Goal: Task Accomplishment & Management: Manage account settings

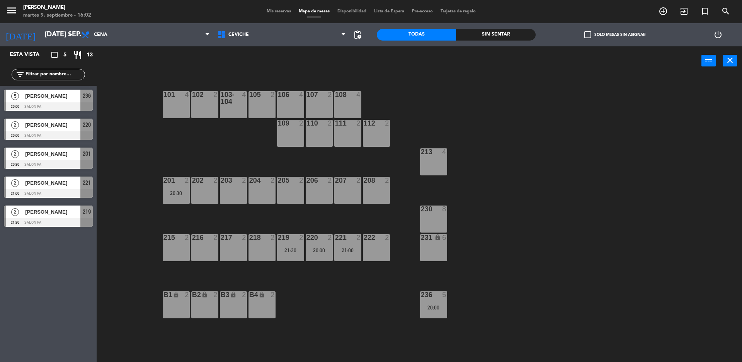
click at [139, 74] on div "power_input close" at bounding box center [399, 60] width 605 height 29
click at [390, 317] on div "101 4 102 2 103-104 4 105 2 106 4 107 2 20:30 108 4 109 2 110 2 111 2 112 2 213…" at bounding box center [423, 220] width 638 height 287
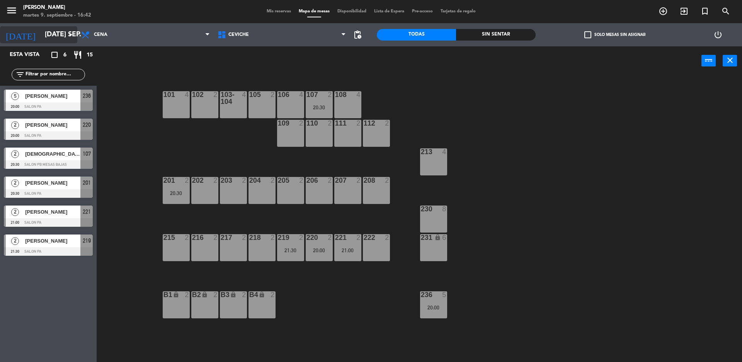
click at [60, 42] on input "[DATE] sep." at bounding box center [86, 34] width 90 height 15
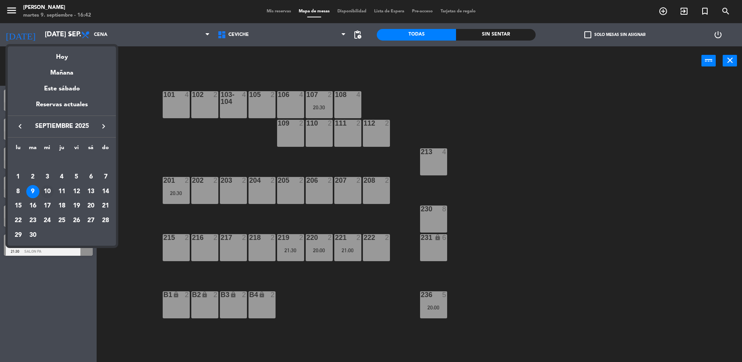
click at [50, 187] on div "10" at bounding box center [47, 191] width 13 height 13
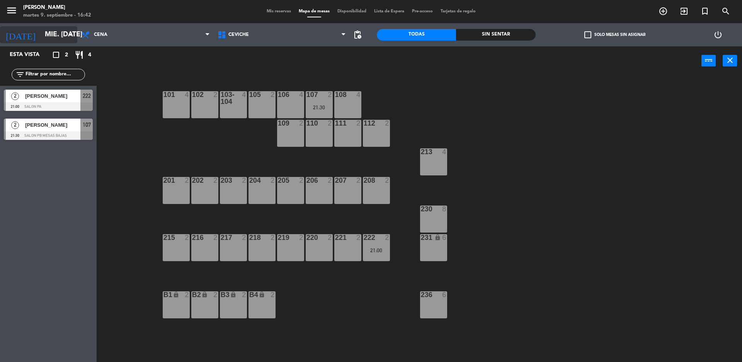
click at [68, 34] on icon "arrow_drop_down" at bounding box center [70, 34] width 9 height 9
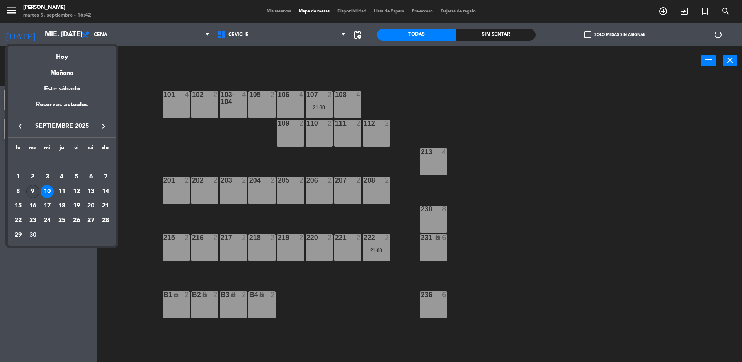
click at [33, 196] on div "9" at bounding box center [32, 191] width 13 height 13
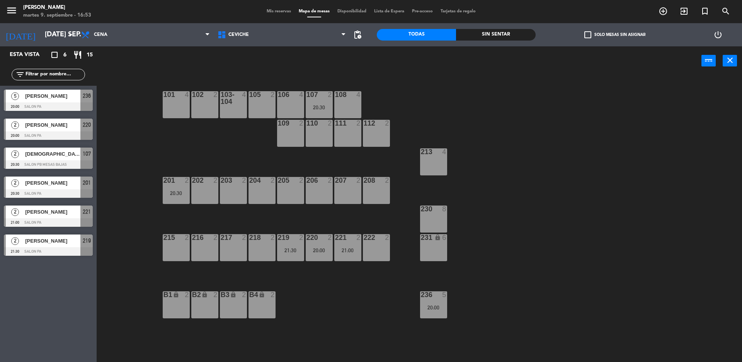
click at [46, 277] on div "Esta vista crop_square 6 restaurant 15 filter_list 5 [PERSON_NAME] 20:00 SALON …" at bounding box center [48, 204] width 97 height 316
click at [53, 37] on input "[DATE] sep." at bounding box center [86, 34] width 90 height 15
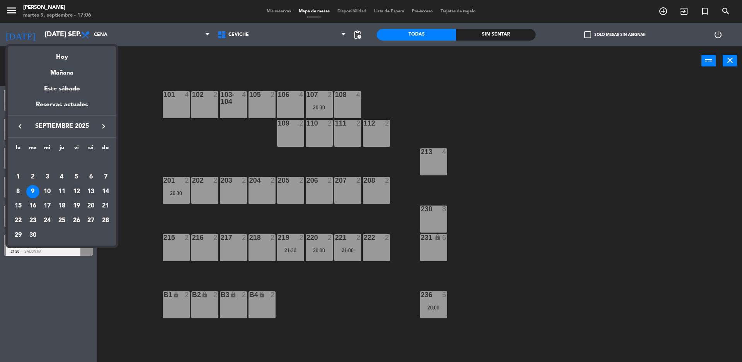
click at [76, 189] on div "12" at bounding box center [76, 191] width 13 height 13
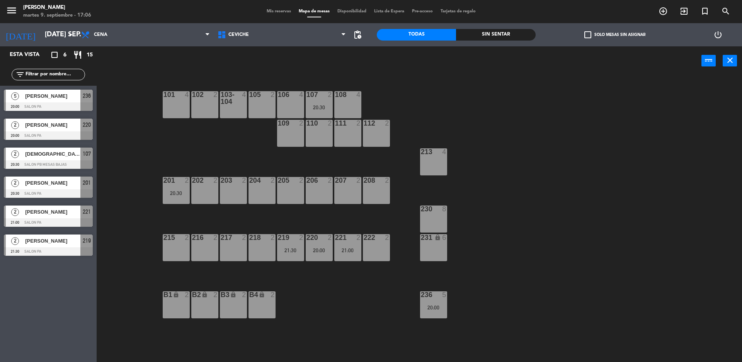
type input "vie. [DATE]"
click at [234, 109] on div "103-104 4" at bounding box center [233, 104] width 27 height 27
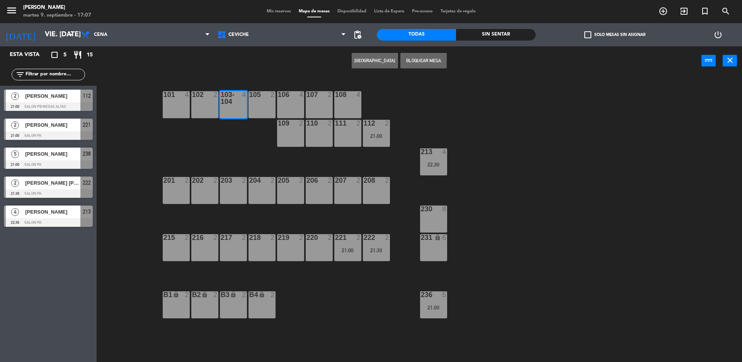
click at [355, 61] on button "[GEOGRAPHIC_DATA]" at bounding box center [375, 60] width 46 height 15
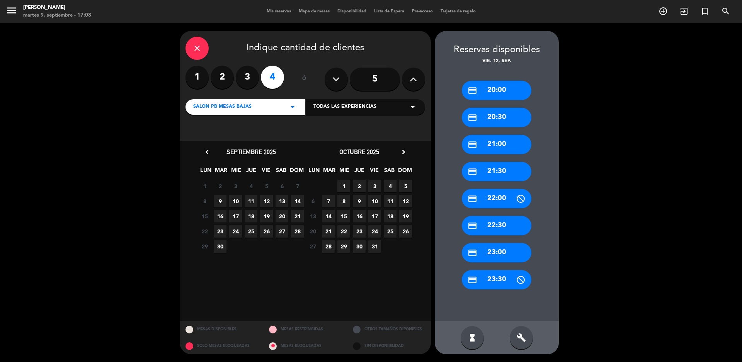
click at [177, 46] on div "close Indique cantidad de clientes 1 2 3 4 ó 5 SALON PB MESAS BAJAS arrow_drop_…" at bounding box center [371, 192] width 742 height 339
click at [194, 51] on icon "close" at bounding box center [196, 48] width 9 height 9
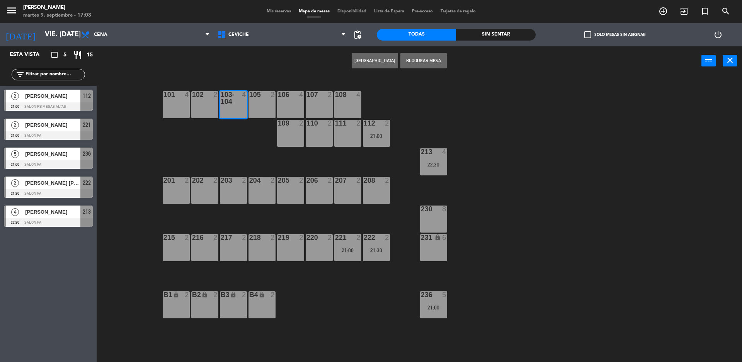
click at [440, 61] on button "Bloquear Mesa" at bounding box center [423, 60] width 46 height 15
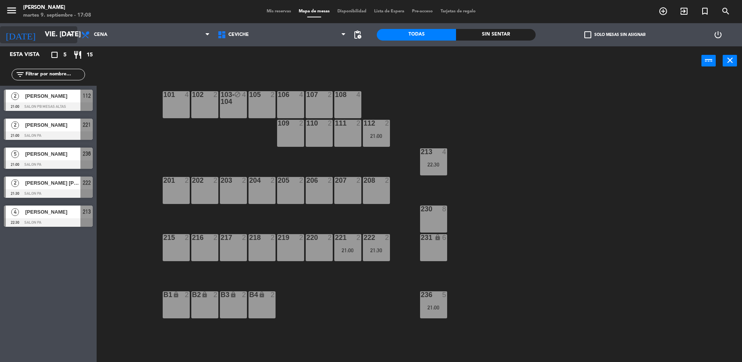
click at [68, 41] on input "vie. [DATE]" at bounding box center [86, 34] width 90 height 15
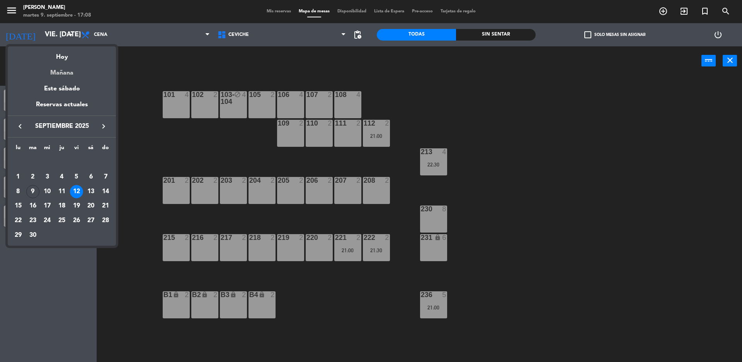
click at [75, 65] on div "Mañana" at bounding box center [62, 70] width 108 height 16
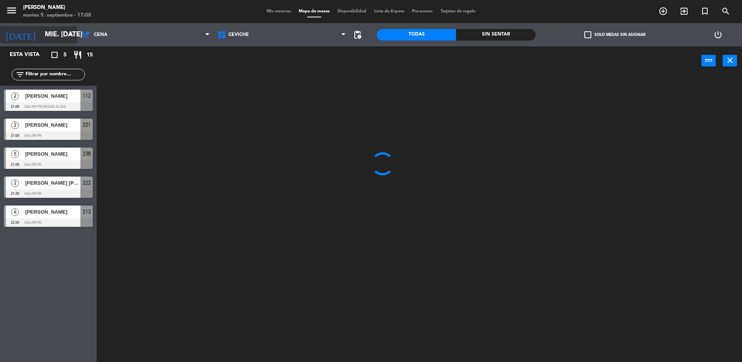
click at [63, 34] on input "mié. [DATE]" at bounding box center [86, 34] width 90 height 15
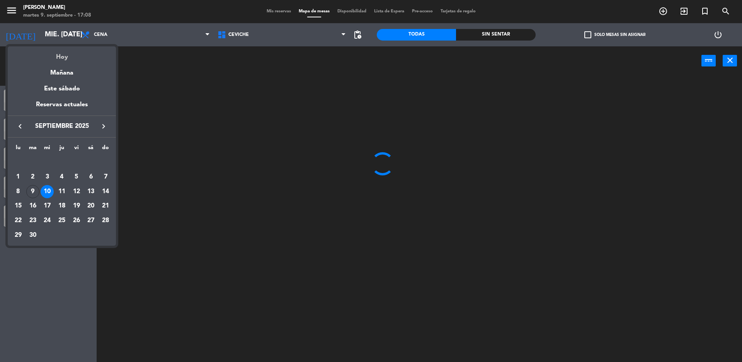
click at [63, 54] on div "Hoy" at bounding box center [62, 54] width 108 height 16
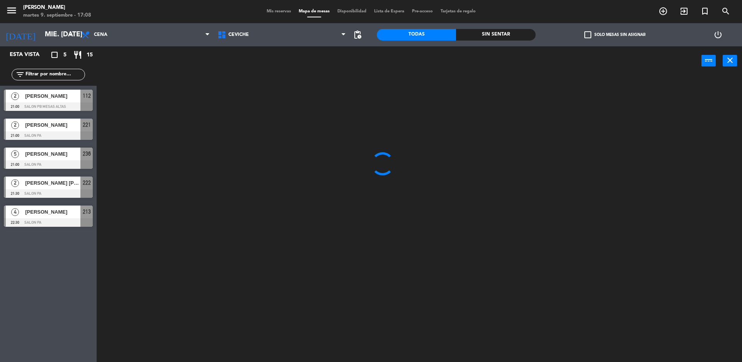
type input "[DATE] sep."
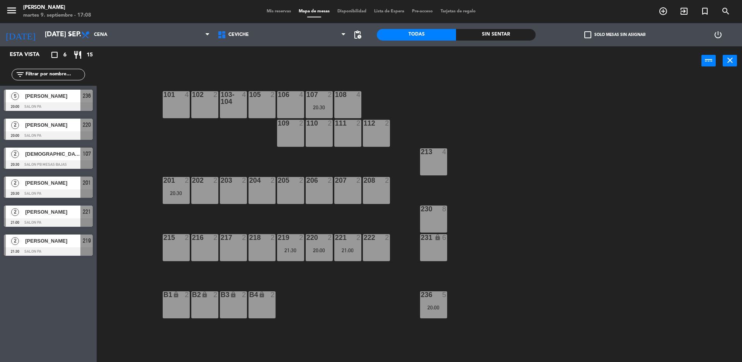
click at [254, 149] on div "101 4 102 2 103-104 4 105 2 106 4 107 2 20:30 108 4 109 2 110 2 111 2 112 2 213…" at bounding box center [423, 220] width 638 height 287
click at [354, 104] on div "108 4" at bounding box center [347, 104] width 27 height 27
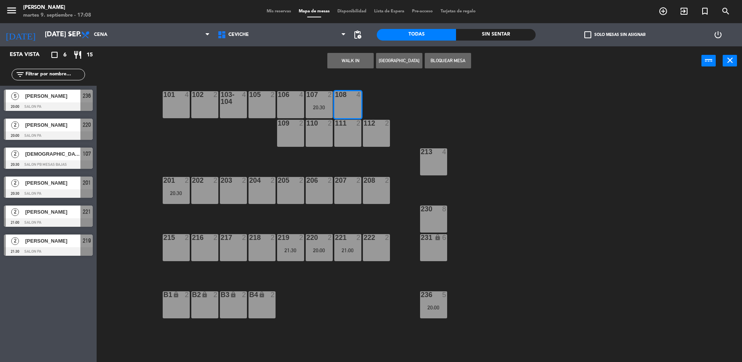
click at [430, 64] on button "Bloquear Mesa" at bounding box center [448, 60] width 46 height 15
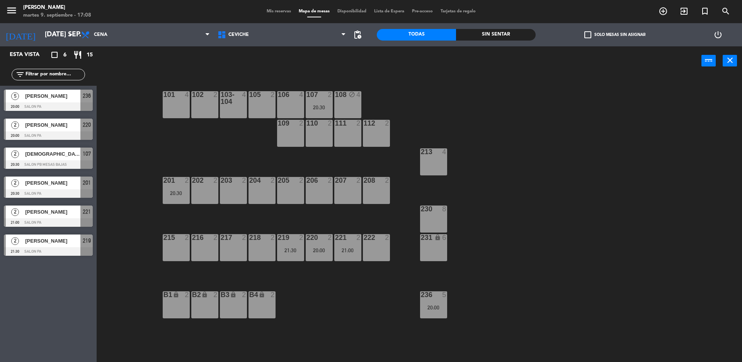
click at [353, 96] on icon "block" at bounding box center [352, 94] width 7 height 7
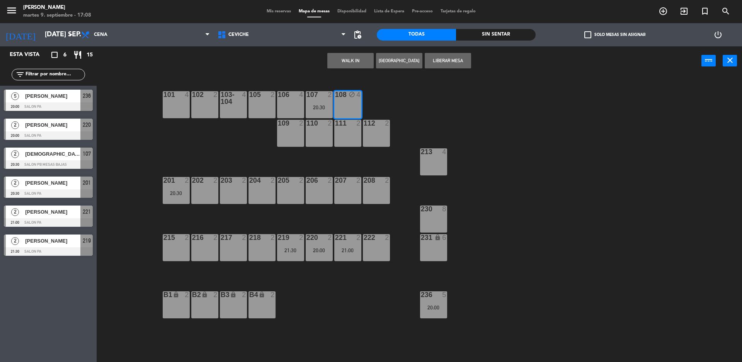
click at [396, 55] on button "[GEOGRAPHIC_DATA]" at bounding box center [399, 60] width 46 height 15
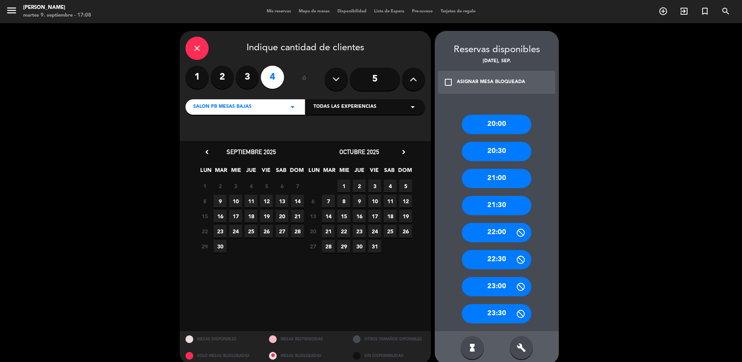
click at [222, 203] on span "9" at bounding box center [220, 201] width 13 height 13
click at [494, 173] on div "21:00" at bounding box center [497, 178] width 70 height 19
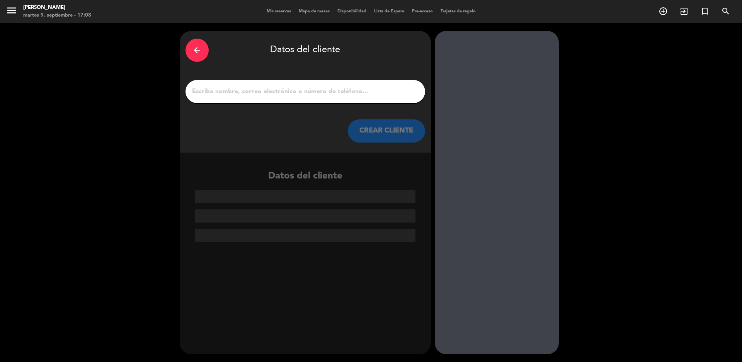
click at [301, 85] on div at bounding box center [305, 91] width 240 height 23
click at [280, 92] on input "1" at bounding box center [305, 91] width 228 height 11
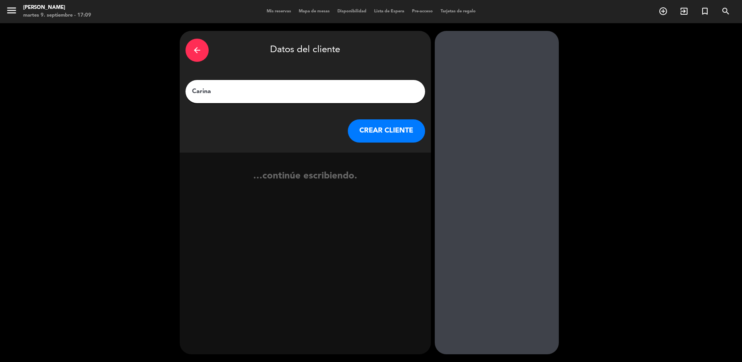
type input "Carina"
click at [383, 135] on button "CREAR CLIENTE" at bounding box center [386, 130] width 77 height 23
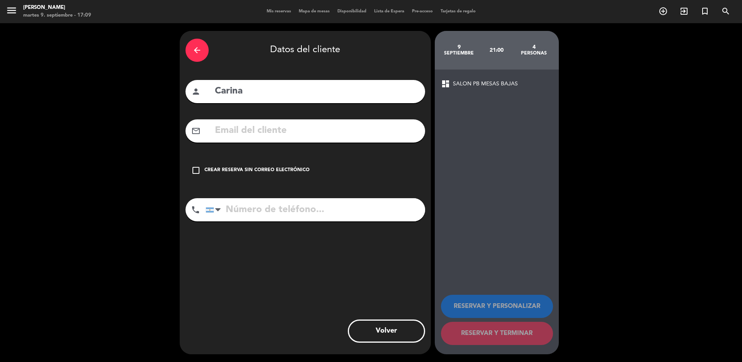
click at [262, 87] on input "Carina" at bounding box center [316, 91] width 205 height 16
drag, startPoint x: 258, startPoint y: 88, endPoint x: 184, endPoint y: 97, distance: 74.7
click at [184, 97] on div "arrow_back Datos del cliente person Carina mail_outline check_box_outline_blank…" at bounding box center [305, 192] width 251 height 323
click at [197, 54] on icon "arrow_back" at bounding box center [196, 50] width 9 height 9
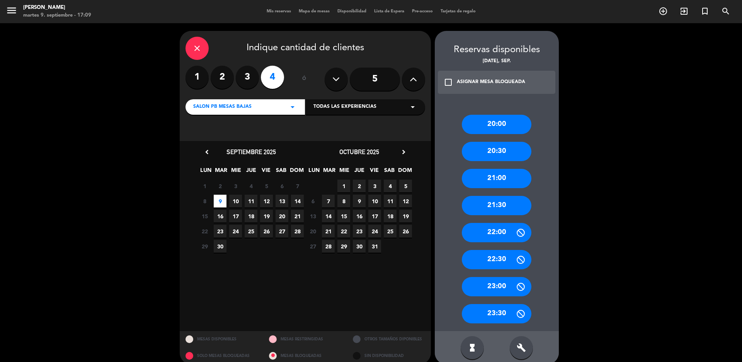
click at [509, 155] on div "20:30" at bounding box center [497, 151] width 70 height 19
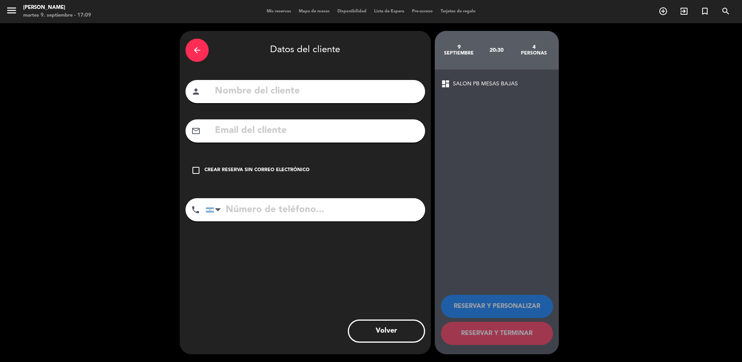
click at [306, 100] on div "person" at bounding box center [305, 91] width 240 height 23
click at [299, 93] on input "text" at bounding box center [316, 91] width 205 height 16
type input "c"
type input "[PERSON_NAME]"
click at [277, 165] on div "check_box_outline_blank Crear reserva sin correo electrónico" at bounding box center [305, 170] width 240 height 23
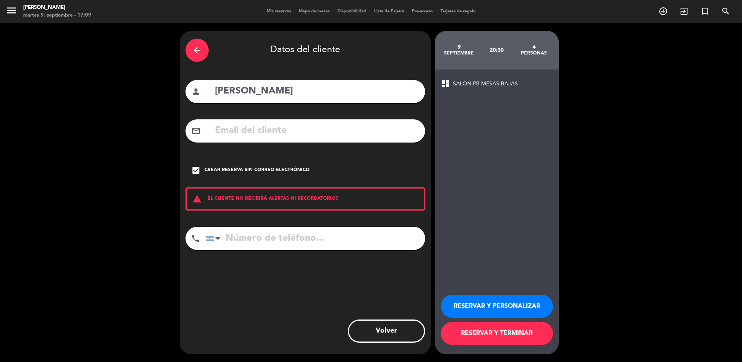
click at [489, 335] on button "RESERVAR Y TERMINAR" at bounding box center [497, 333] width 112 height 23
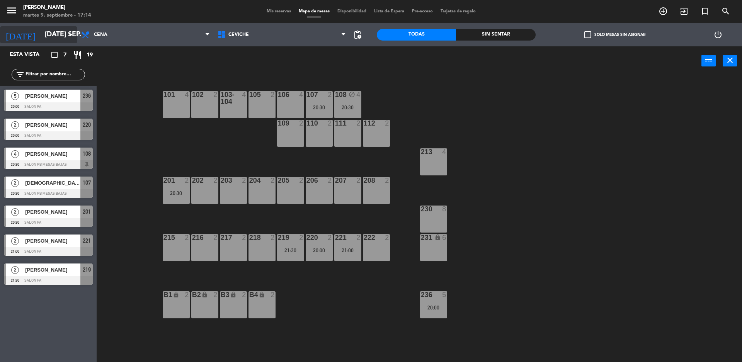
click at [65, 36] on input "[DATE] sep." at bounding box center [86, 34] width 90 height 15
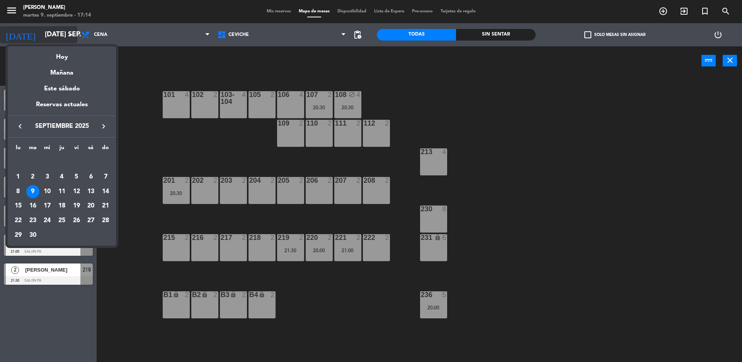
click at [65, 36] on div at bounding box center [371, 181] width 742 height 362
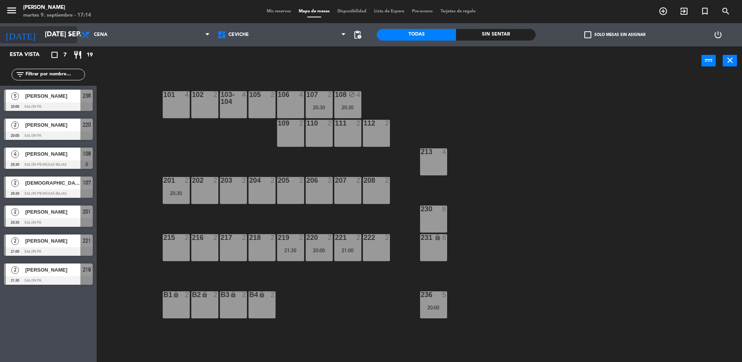
click at [62, 35] on input "[DATE] sep." at bounding box center [86, 34] width 90 height 15
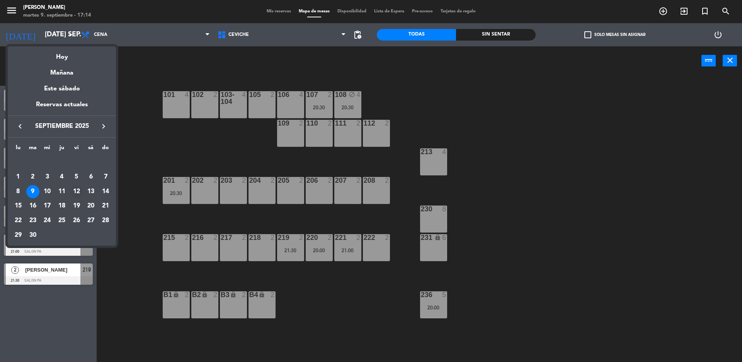
click at [76, 190] on div "12" at bounding box center [76, 191] width 13 height 13
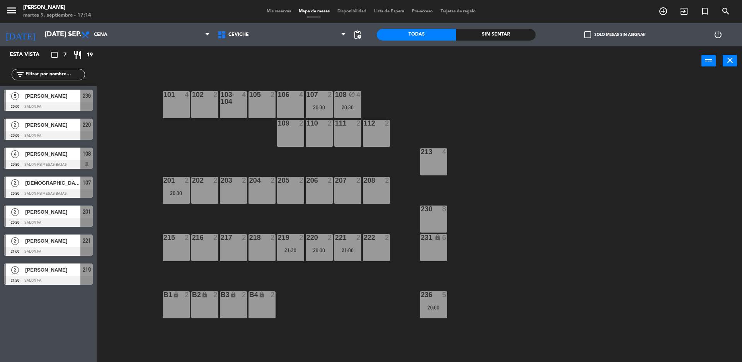
type input "vie. [DATE]"
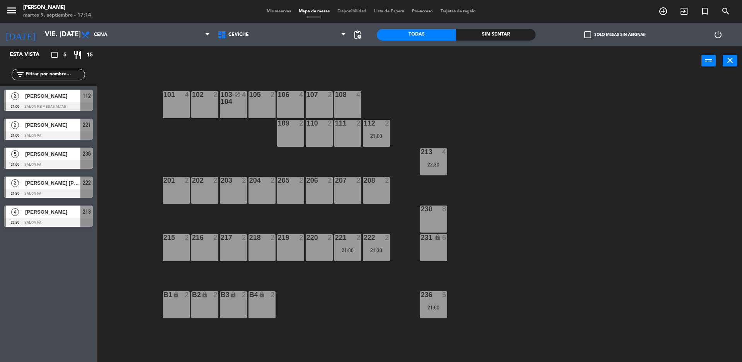
click at [242, 103] on div "4" at bounding box center [246, 98] width 13 height 14
click at [366, 70] on div "Crear Reserva Liberar Mesa power_input close" at bounding box center [399, 60] width 605 height 29
click at [367, 66] on button "[GEOGRAPHIC_DATA]" at bounding box center [375, 60] width 46 height 15
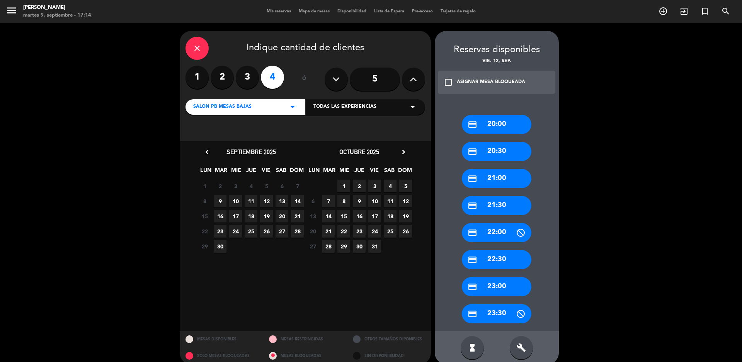
click at [493, 185] on div "credit_card 21:00" at bounding box center [497, 178] width 70 height 19
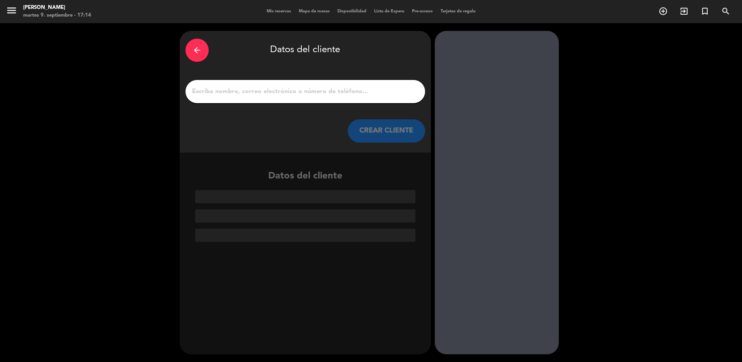
click at [259, 94] on input "1" at bounding box center [305, 91] width 228 height 11
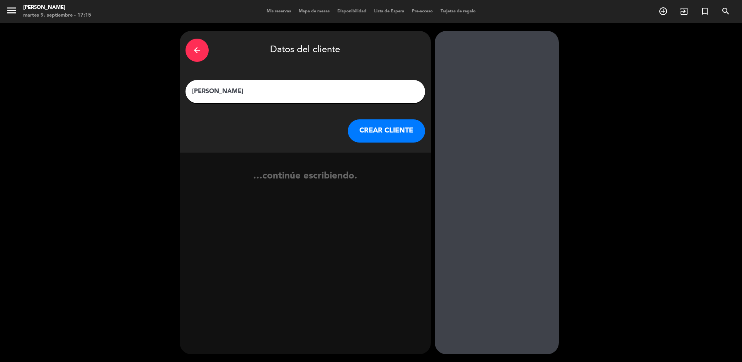
type input "[PERSON_NAME]"
click at [363, 129] on button "CREAR CLIENTE" at bounding box center [386, 130] width 77 height 23
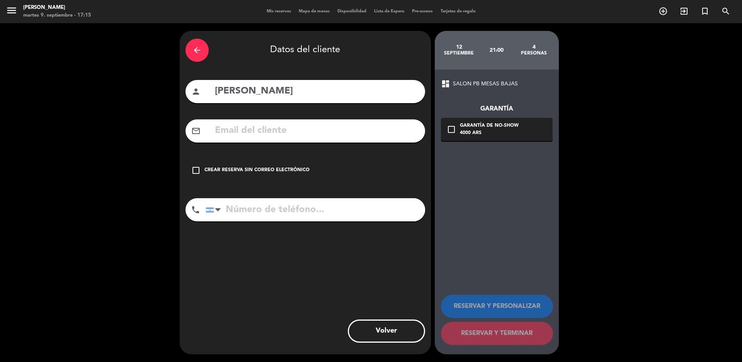
click at [270, 168] on div "Crear reserva sin correo electrónico" at bounding box center [256, 171] width 105 height 8
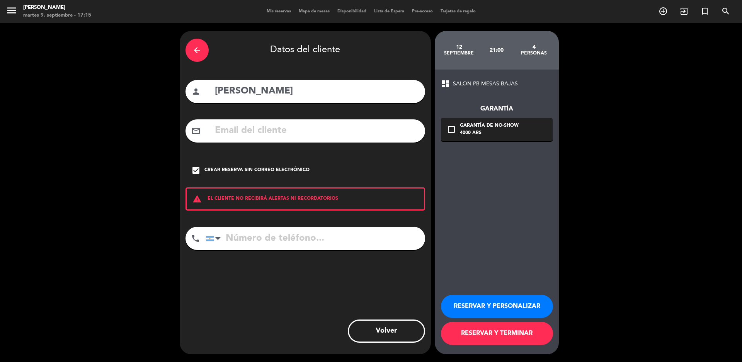
click at [456, 296] on button "RESERVAR Y PERSONALIZAR" at bounding box center [497, 306] width 112 height 23
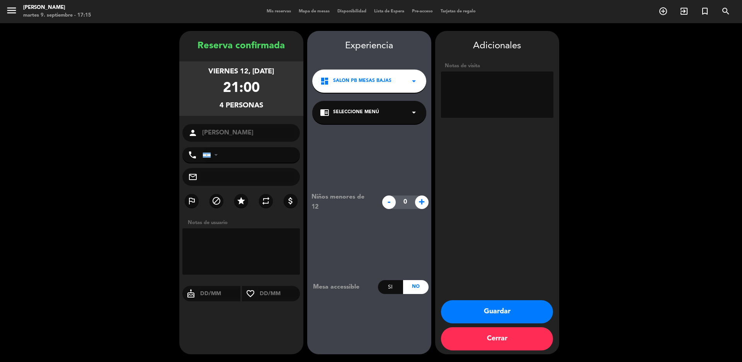
click at [233, 249] on textarea at bounding box center [241, 251] width 118 height 46
type textarea "no mover de 103-juli"
click at [492, 306] on button "Guardar" at bounding box center [497, 311] width 112 height 23
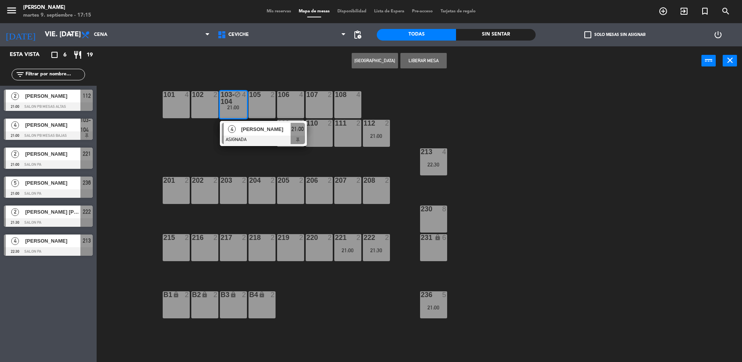
click at [204, 155] on div "101 4 102 2 103-104 block 4 21:00 4 [PERSON_NAME] ASIGNADA 21:00 105 2 106 4 10…" at bounding box center [423, 220] width 638 height 287
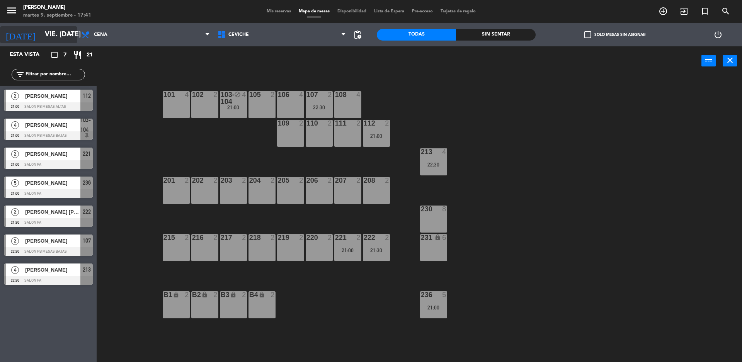
click at [72, 33] on icon "arrow_drop_down" at bounding box center [70, 34] width 9 height 9
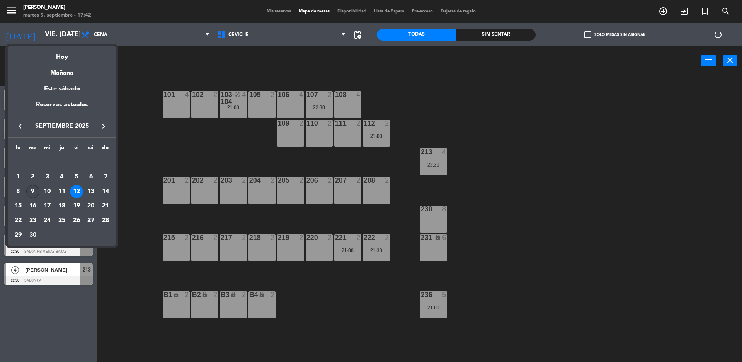
click at [30, 189] on div "9" at bounding box center [32, 191] width 13 height 13
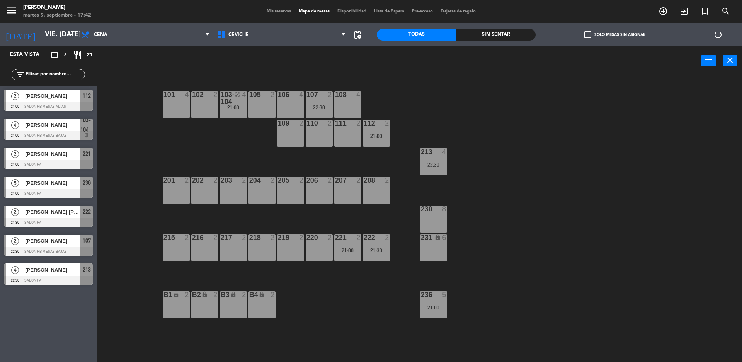
type input "[DATE] sep."
click at [187, 133] on div "101 4 102 2 103-104 4 105 2 106 4 107 2 20:30 108 block 4 20:30 109 2 110 2 111…" at bounding box center [423, 220] width 638 height 287
click at [207, 118] on div "101 4 102 2 103-104 4 105 2 106 4 107 2 20:30 108 block 4 20:30 109 2 110 2 111…" at bounding box center [423, 220] width 638 height 287
click at [223, 152] on div "101 4 102 2 103-104 4 105 2 106 4 107 2 20:30 108 block 4 20:30 109 2 110 2 111…" at bounding box center [423, 220] width 638 height 287
click at [207, 105] on div "102 2" at bounding box center [204, 104] width 27 height 27
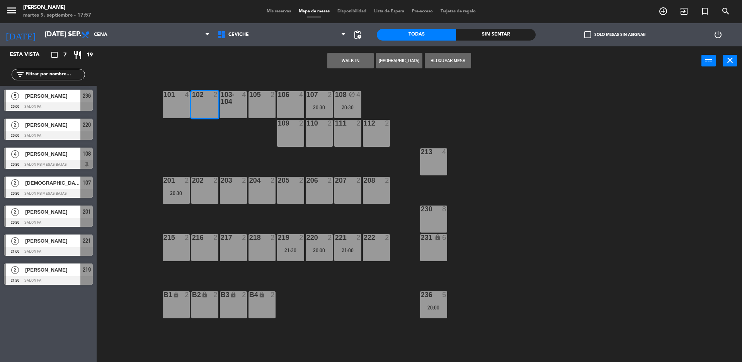
click at [462, 54] on button "Bloquear Mesa" at bounding box center [448, 60] width 46 height 15
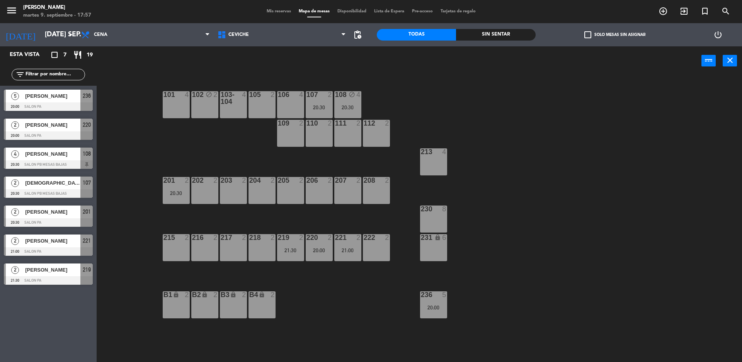
click at [212, 116] on div "102 block 2" at bounding box center [204, 104] width 27 height 27
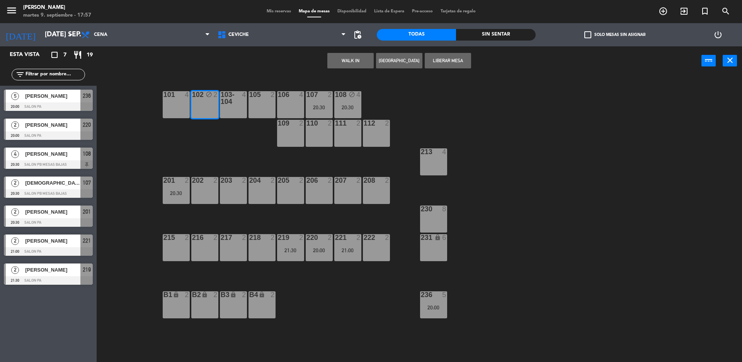
click at [393, 69] on div "WALK IN [GEOGRAPHIC_DATA] Liberar Mesa power_input close" at bounding box center [399, 60] width 605 height 29
click at [395, 65] on button "[GEOGRAPHIC_DATA]" at bounding box center [399, 60] width 46 height 15
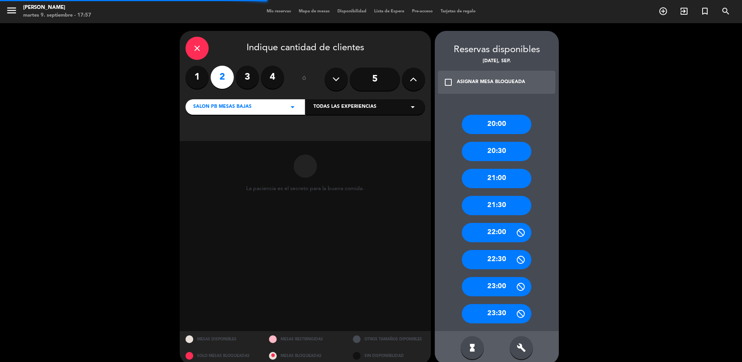
click at [529, 345] on div "build" at bounding box center [521, 347] width 23 height 23
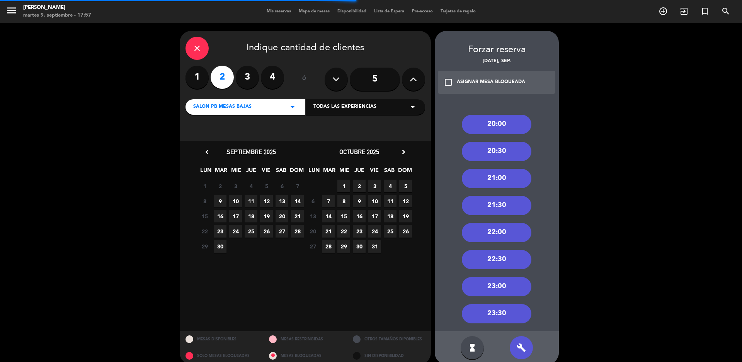
click at [514, 183] on div "21:00" at bounding box center [497, 178] width 70 height 19
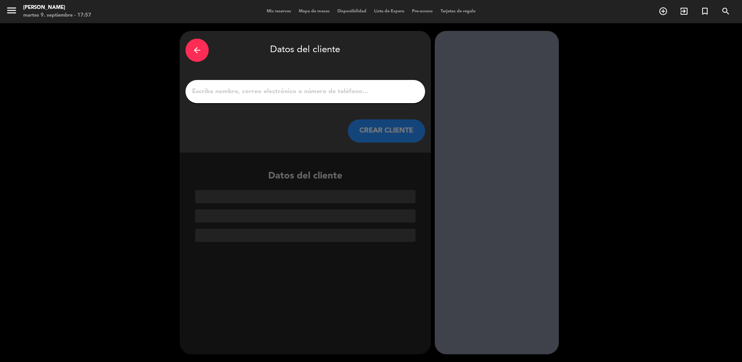
click at [342, 92] on input "1" at bounding box center [305, 91] width 228 height 11
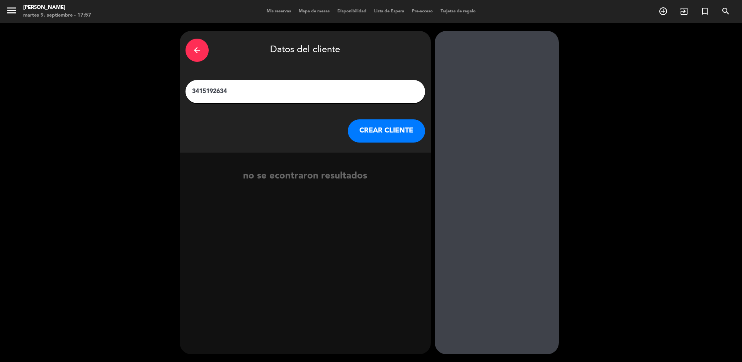
type input "3415192634"
click at [383, 139] on button "CREAR CLIENTE" at bounding box center [386, 130] width 77 height 23
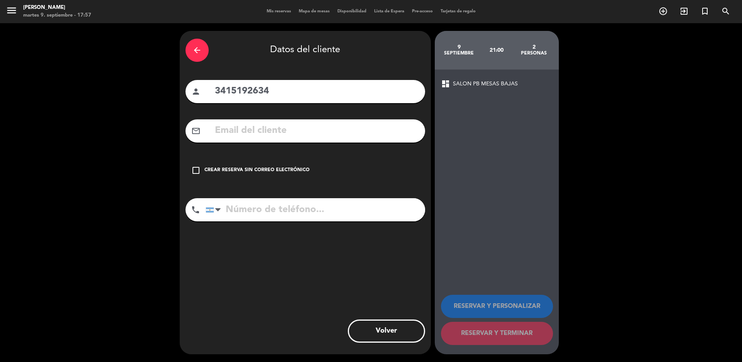
drag, startPoint x: 297, startPoint y: 95, endPoint x: 136, endPoint y: 97, distance: 161.2
click at [222, 96] on input "3415192634" at bounding box center [316, 91] width 205 height 16
click at [296, 91] on input "3415192634" at bounding box center [316, 91] width 205 height 16
drag, startPoint x: 298, startPoint y: 91, endPoint x: 61, endPoint y: 90, distance: 236.9
click at [61, 90] on div "arrow_back Datos del cliente person 3415192634 mail_outline check_box_outline_b…" at bounding box center [371, 192] width 742 height 339
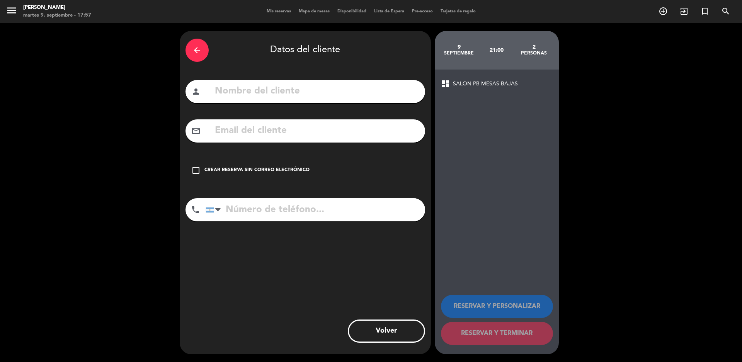
click at [283, 207] on input "tel" at bounding box center [315, 209] width 219 height 23
paste input "3415192634"
type input "3415192634"
click at [296, 89] on input "text" at bounding box center [316, 91] width 205 height 16
click at [291, 183] on div "arrow_back Datos del cliente person [PERSON_NAME] mail_outline check_box_outlin…" at bounding box center [305, 192] width 251 height 323
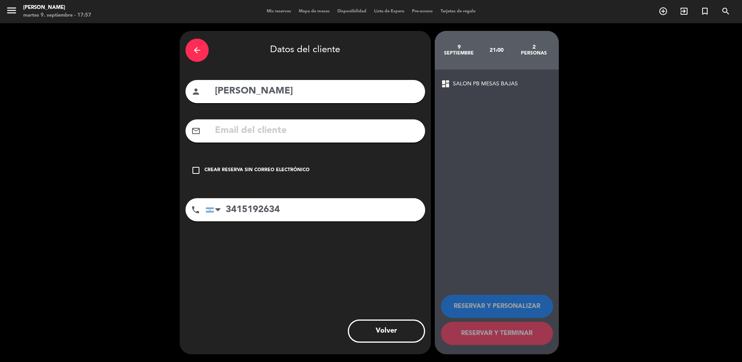
click at [299, 173] on div "Crear reserva sin correo electrónico" at bounding box center [256, 171] width 105 height 8
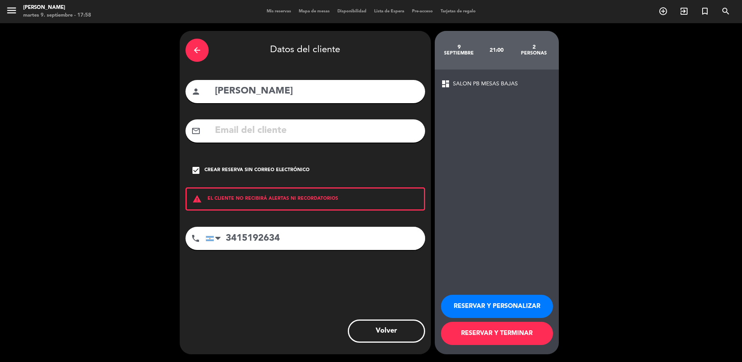
drag, startPoint x: 326, startPoint y: 92, endPoint x: 263, endPoint y: 82, distance: 63.7
click at [263, 82] on div "person [PERSON_NAME]" at bounding box center [305, 91] width 240 height 23
type input "[PERSON_NAME]"
click at [515, 333] on button "RESERVAR Y TERMINAR" at bounding box center [497, 333] width 112 height 23
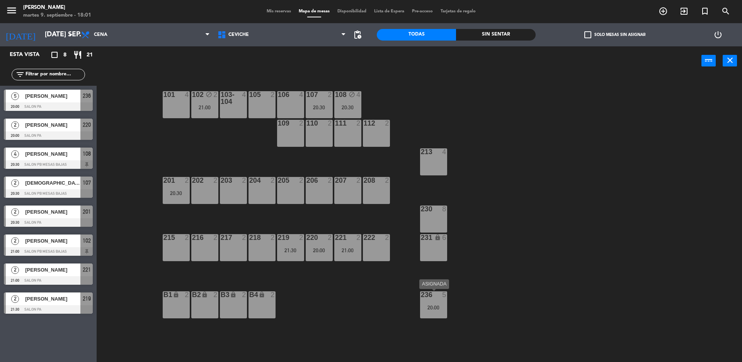
click at [441, 306] on div "20:00" at bounding box center [433, 307] width 27 height 5
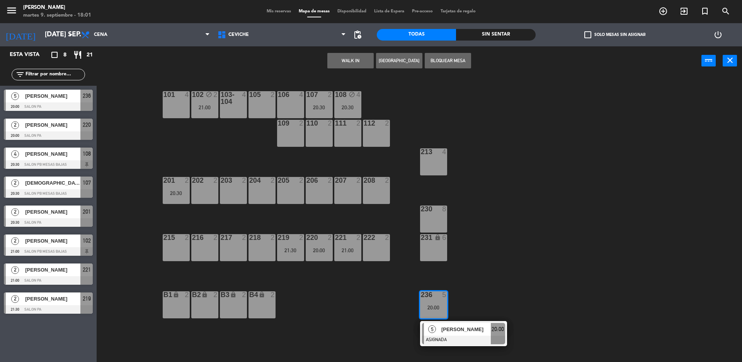
click at [365, 298] on div "101 4 102 block 2 21:00 103-104 4 105 2 106 4 107 2 20:30 108 block 4 20:30 109…" at bounding box center [423, 220] width 638 height 287
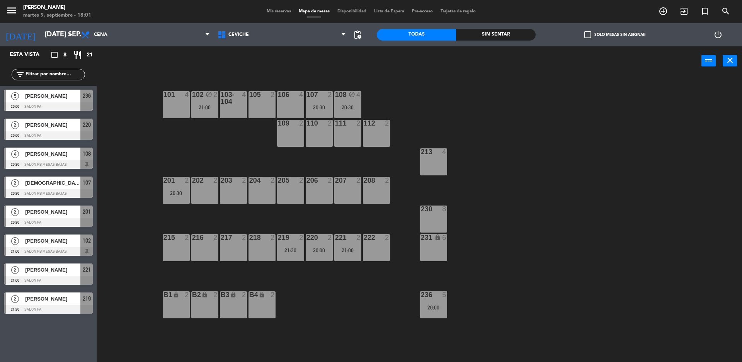
click at [351, 108] on div "20:30" at bounding box center [347, 107] width 27 height 5
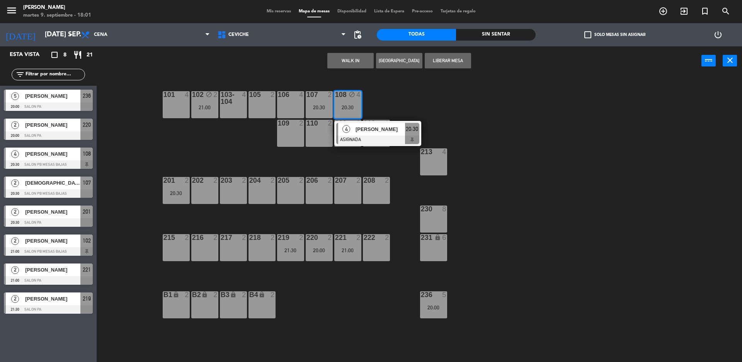
click at [410, 86] on div "101 4 102 block 2 21:00 103-104 4 105 2 106 4 107 2 20:30 108 block 4 20:30 4 C…" at bounding box center [423, 220] width 638 height 287
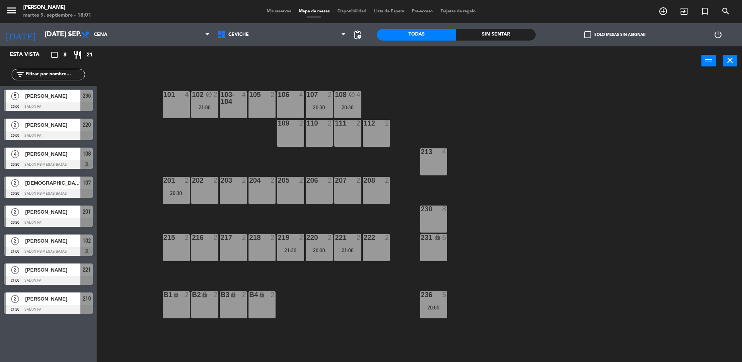
click at [321, 102] on div "107 2 20:30" at bounding box center [319, 104] width 27 height 27
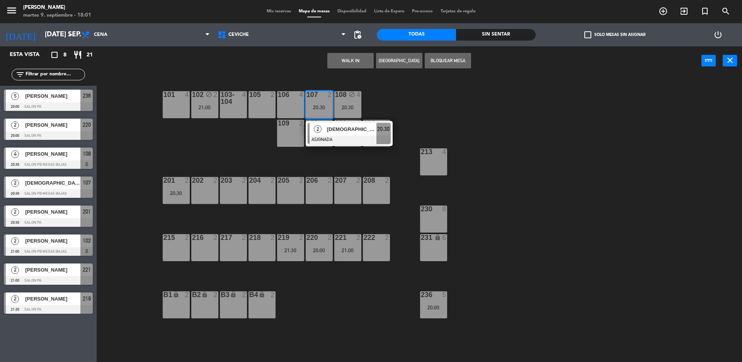
click at [298, 80] on div "101 4 102 block 2 21:00 103-104 4 105 2 106 4 107 2 20:30 2 [PERSON_NAME] ASIGN…" at bounding box center [423, 220] width 638 height 287
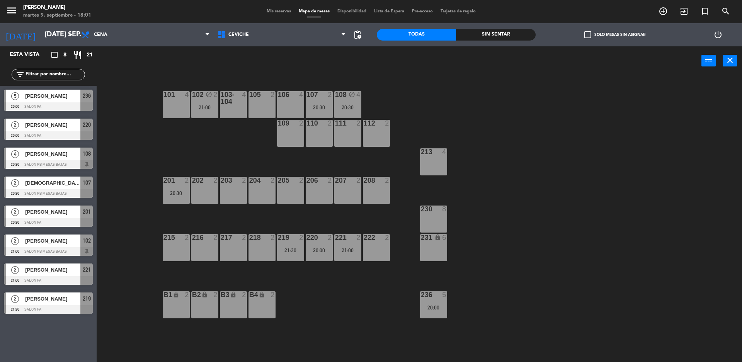
click at [200, 110] on div "21:00" at bounding box center [204, 107] width 27 height 5
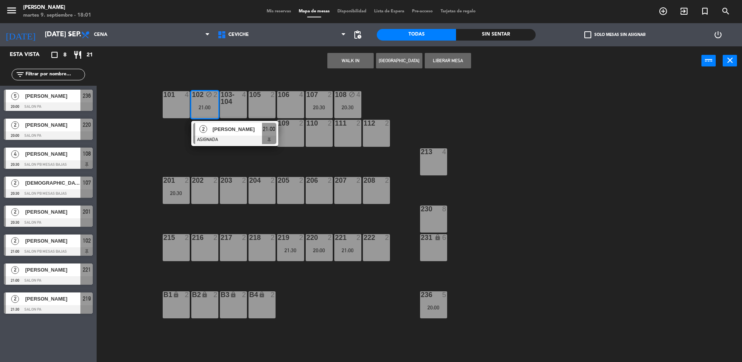
click at [157, 153] on div "101 4 102 block 2 21:00 2 [PERSON_NAME] ASIGNADA 21:00 103-104 4 105 2 106 4 10…" at bounding box center [423, 220] width 638 height 287
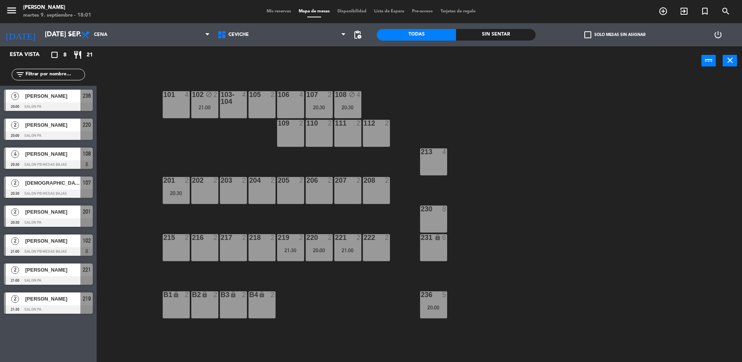
click at [319, 108] on div "20:30" at bounding box center [319, 107] width 27 height 5
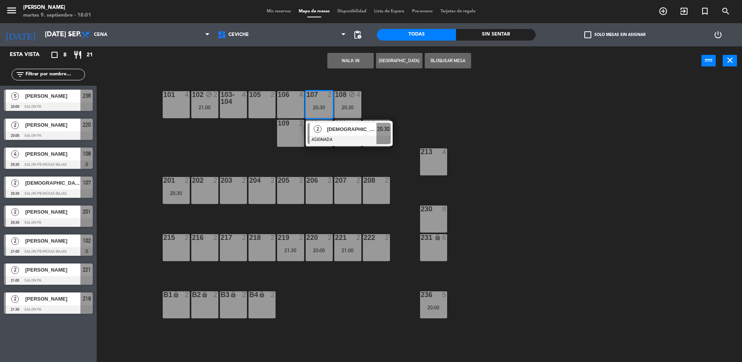
click at [267, 131] on div "101 4 102 block 2 21:00 103-104 4 105 2 106 4 107 2 20:30 2 [PERSON_NAME] ASIGN…" at bounding box center [423, 220] width 638 height 287
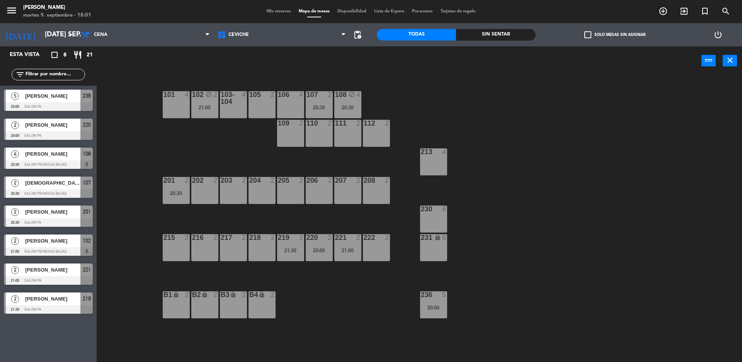
click at [349, 107] on div "20:30" at bounding box center [347, 107] width 27 height 5
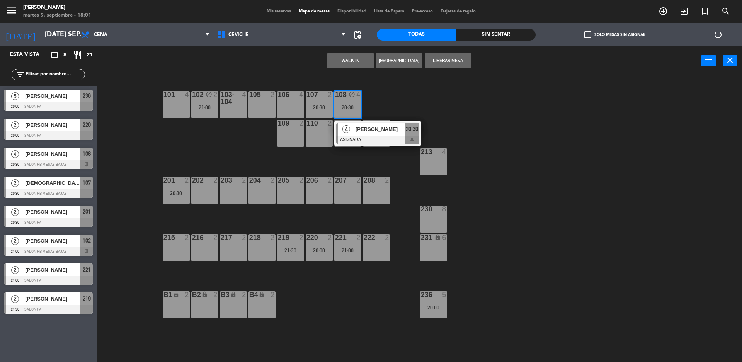
click at [376, 106] on div "101 4 102 block 2 21:00 103-104 4 105 2 106 4 107 2 20:30 108 block 4 20:30 4 C…" at bounding box center [423, 220] width 638 height 287
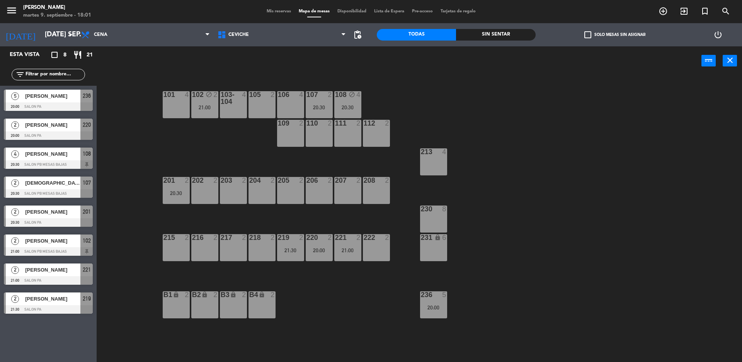
click at [344, 254] on div "221 2 21:00" at bounding box center [347, 247] width 27 height 27
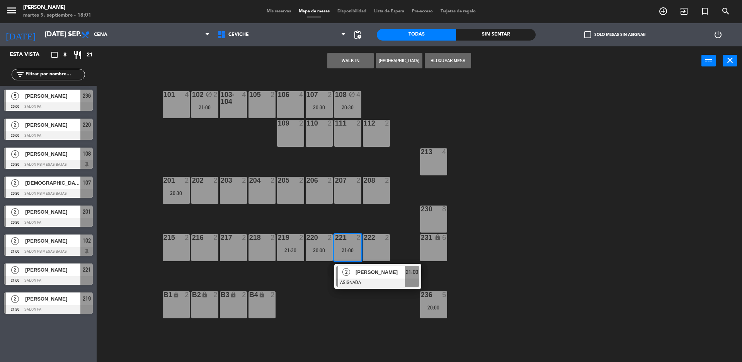
click at [310, 291] on div "101 4 102 block 2 21:00 103-104 4 105 2 106 4 107 2 20:30 108 block 4 20:30 109…" at bounding box center [423, 220] width 638 height 287
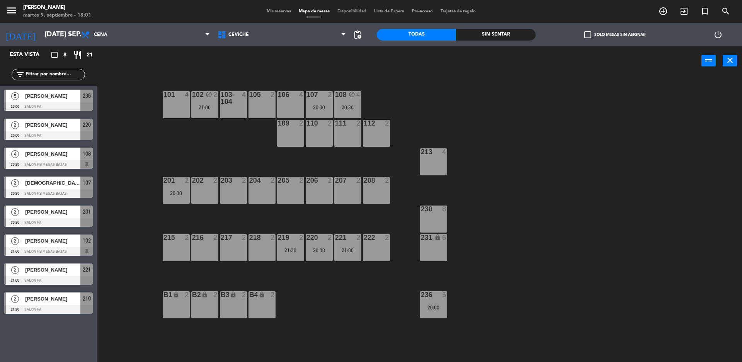
click at [323, 240] on div at bounding box center [319, 237] width 13 height 7
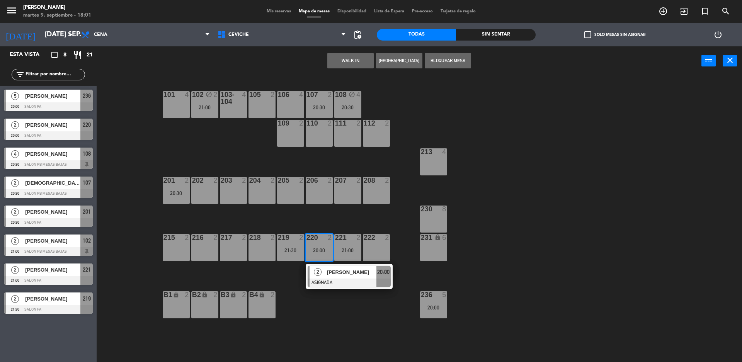
click at [322, 311] on div "101 4 102 block 2 21:00 103-104 4 105 2 106 4 107 2 20:30 108 block 4 20:30 109…" at bounding box center [423, 220] width 638 height 287
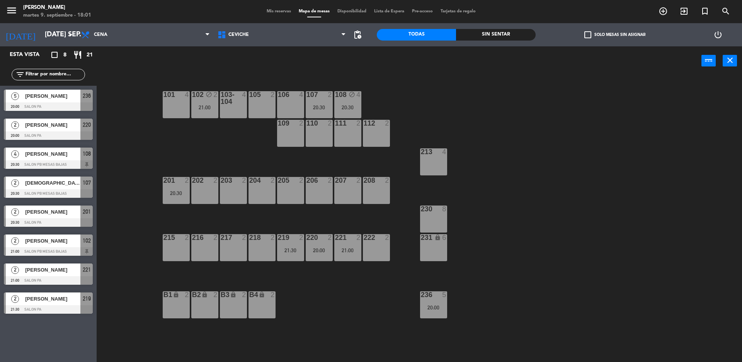
click at [283, 248] on div "21:30" at bounding box center [290, 250] width 27 height 5
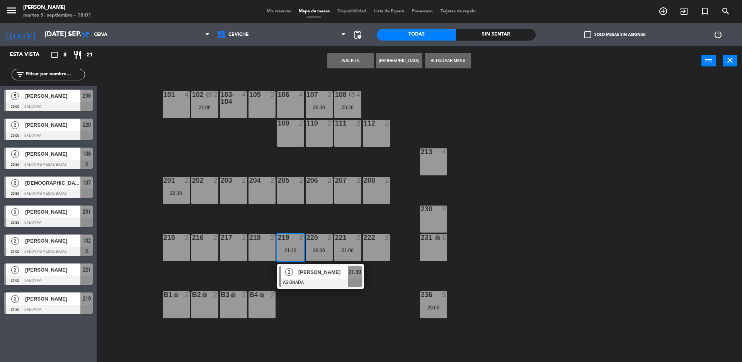
click at [338, 324] on div "101 4 102 block 2 21:00 103-104 4 105 2 106 4 107 2 20:30 108 block 4 20:30 109…" at bounding box center [423, 220] width 638 height 287
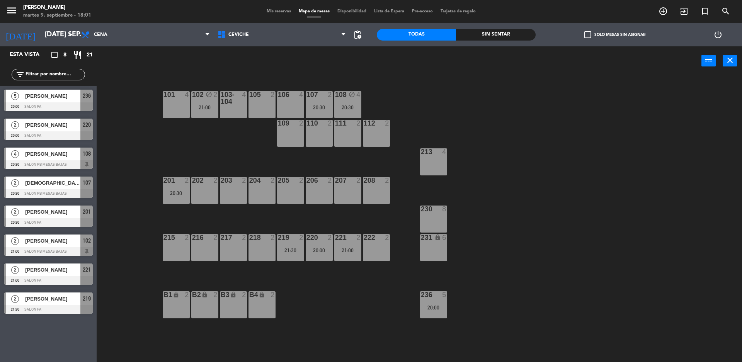
click at [326, 259] on div "220 2 20:00" at bounding box center [319, 247] width 27 height 27
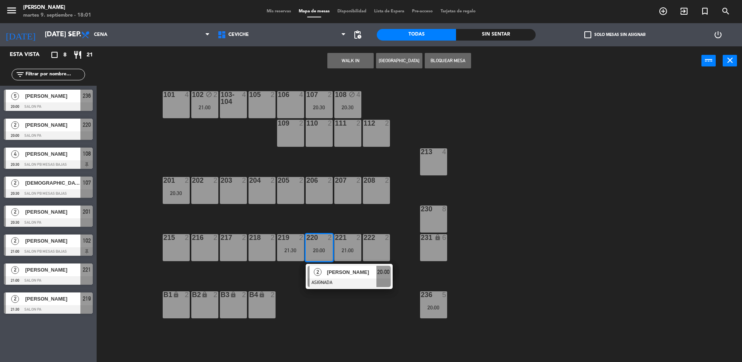
click at [343, 318] on div "101 4 102 block 2 21:00 103-104 4 105 2 106 4 107 2 20:30 108 block 4 20:30 109…" at bounding box center [423, 220] width 638 height 287
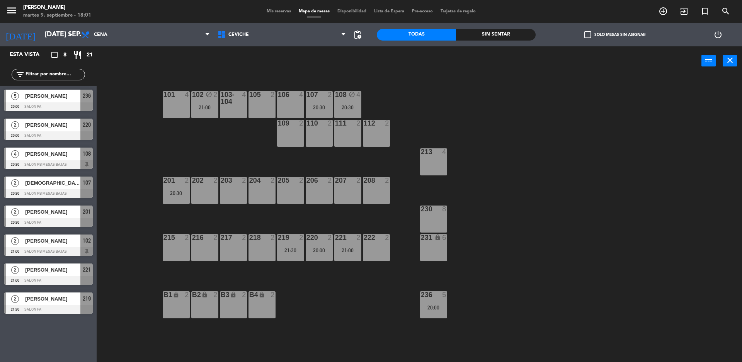
click at [318, 245] on div "220 2 20:00" at bounding box center [319, 247] width 27 height 27
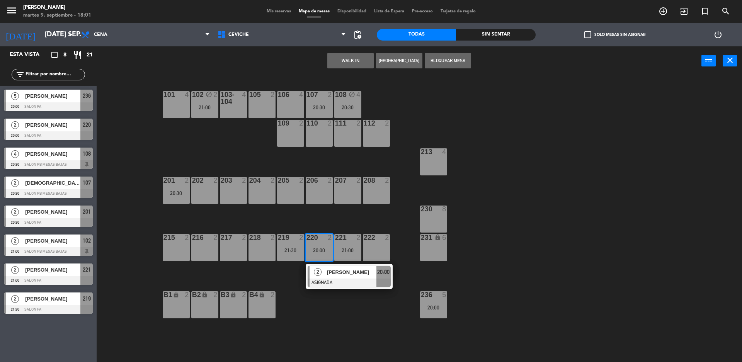
click at [336, 304] on div "101 4 102 block 2 21:00 103-104 4 105 2 106 4 107 2 20:30 108 block 4 20:30 109…" at bounding box center [423, 220] width 638 height 287
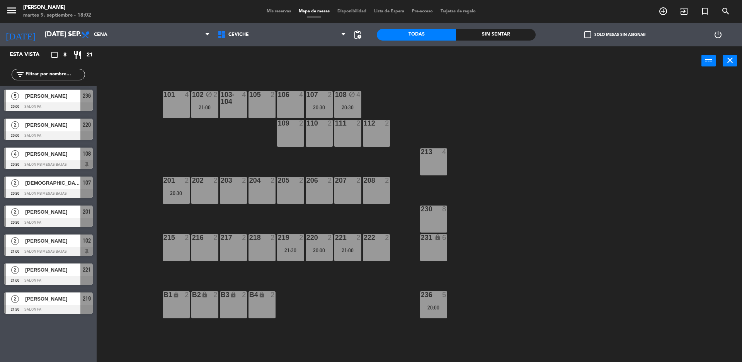
click at [57, 127] on div "Esta vista crop_square 8 restaurant 21 filter_list 5 [PERSON_NAME] 20:00 SALON …" at bounding box center [48, 204] width 97 height 316
click at [317, 253] on div "20:00" at bounding box center [319, 250] width 27 height 5
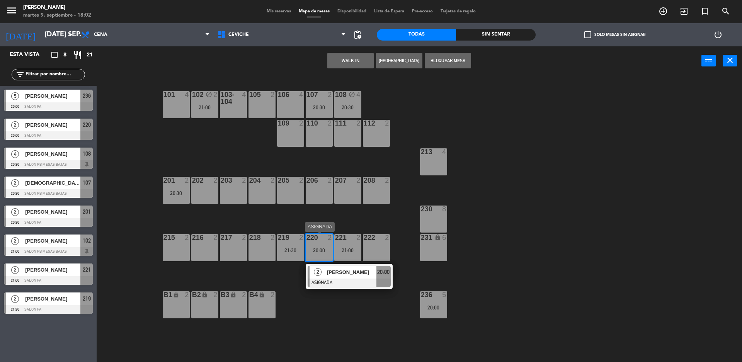
click at [352, 274] on span "[PERSON_NAME]" at bounding box center [351, 272] width 49 height 8
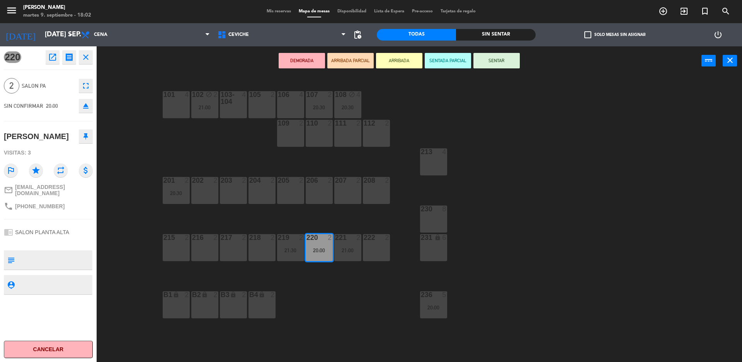
click at [253, 65] on div "DEMORADA ARRIBADA PARCIAL ARRIBADA SENTADA PARCIAL SENTAR power_input close" at bounding box center [399, 60] width 605 height 29
click at [141, 111] on div "101 4 102 block 2 21:00 103-104 4 105 2 106 4 107 2 20:30 108 block 4 20:30 109…" at bounding box center [423, 220] width 638 height 287
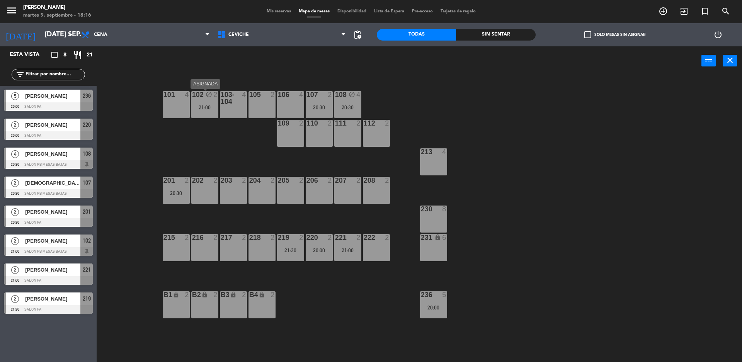
click at [209, 106] on div "21:00" at bounding box center [204, 107] width 27 height 5
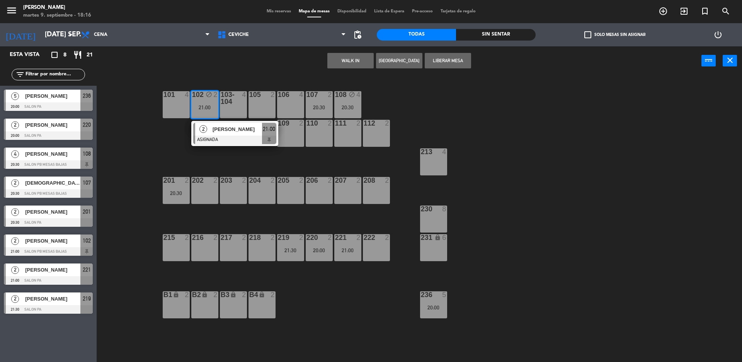
click at [260, 108] on div "105 2" at bounding box center [261, 104] width 27 height 27
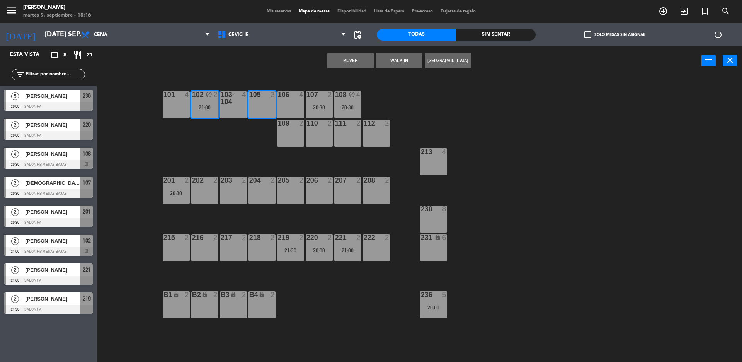
click at [367, 64] on button "Mover" at bounding box center [350, 60] width 46 height 15
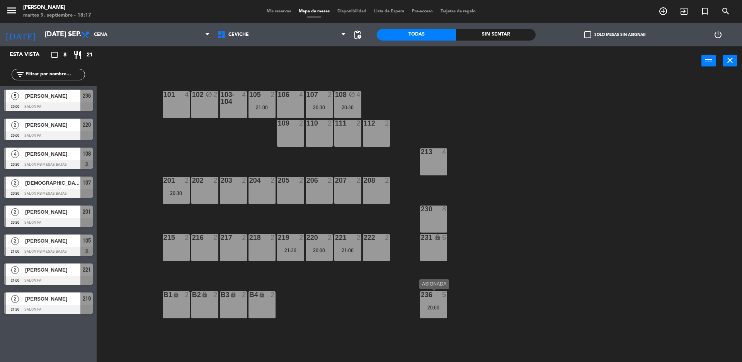
click at [438, 307] on div "20:00" at bounding box center [433, 307] width 27 height 5
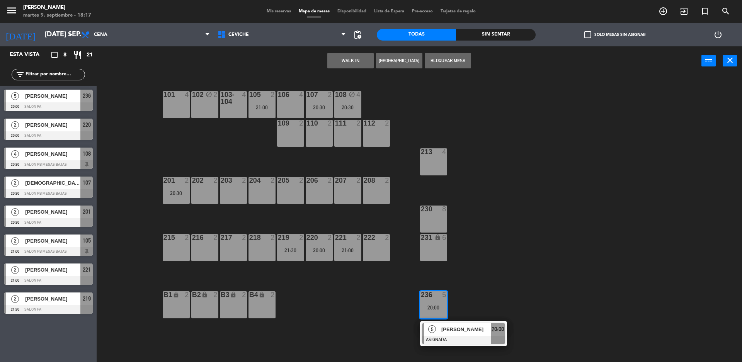
click at [175, 111] on div "101 4" at bounding box center [176, 104] width 27 height 27
click at [202, 108] on div "102 block 2" at bounding box center [204, 104] width 27 height 27
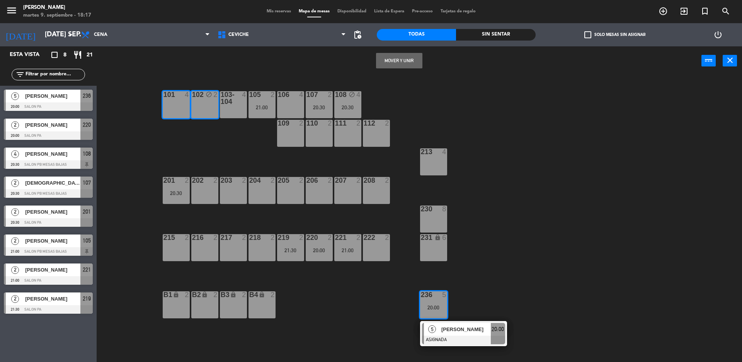
click at [393, 58] on button "Mover y Unir" at bounding box center [399, 60] width 46 height 15
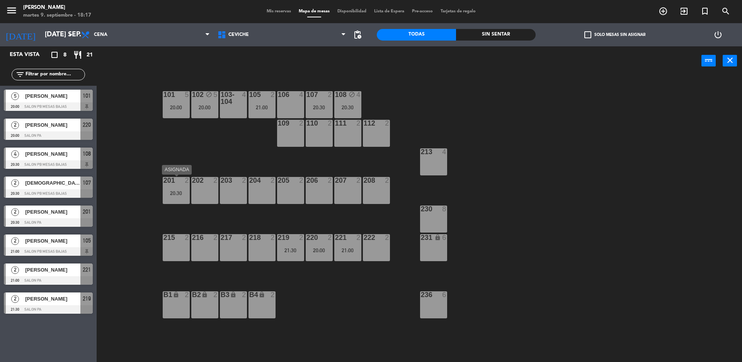
click at [174, 194] on div "20:30" at bounding box center [176, 193] width 27 height 5
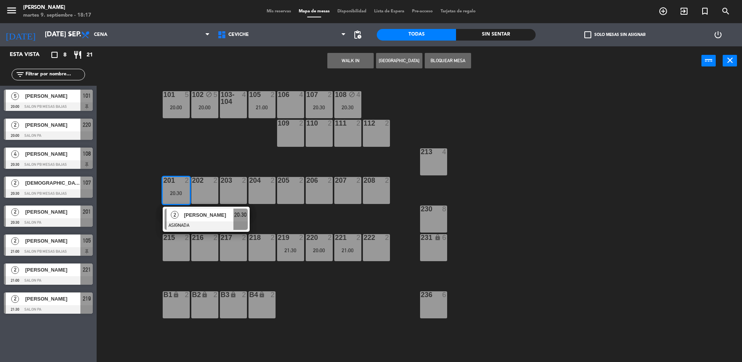
click at [372, 247] on div "222 2" at bounding box center [376, 247] width 27 height 27
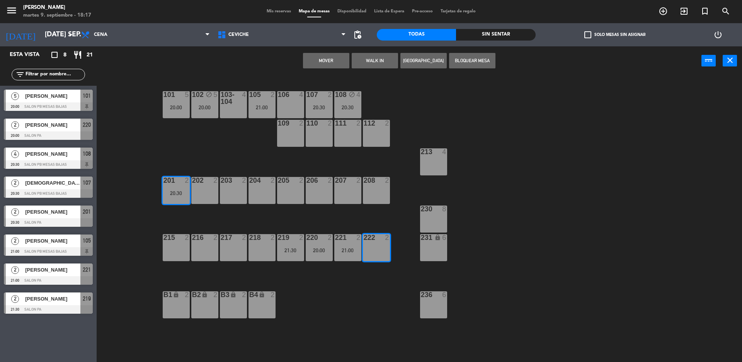
click at [334, 56] on button "Mover" at bounding box center [326, 60] width 46 height 15
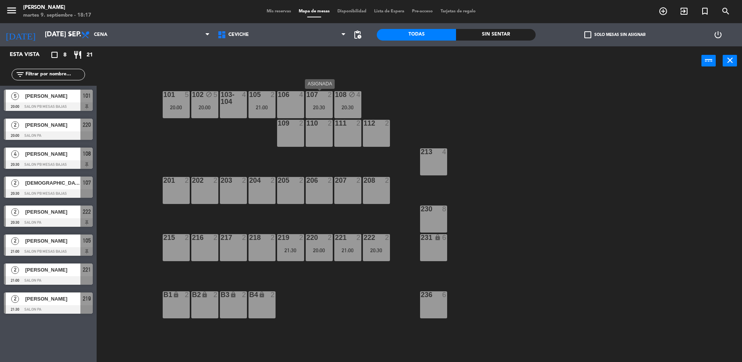
click at [320, 107] on div "20:30" at bounding box center [319, 107] width 27 height 5
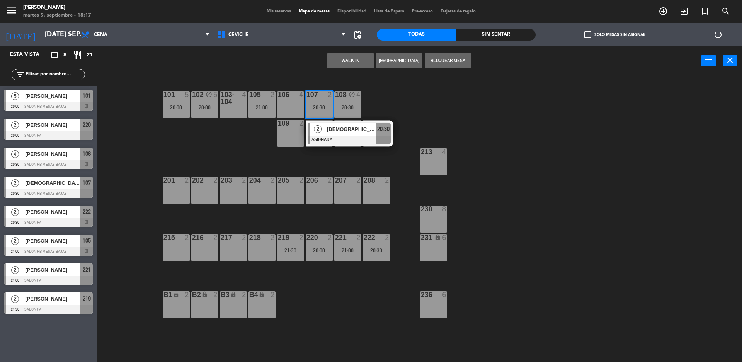
click at [301, 73] on div "WALK IN [GEOGRAPHIC_DATA] Bloquear Mesa power_input close" at bounding box center [399, 60] width 605 height 29
click at [267, 136] on div "101 5 20:00 102 block 5 20:00 103-104 4 105 2 21:00 106 4 107 2 20:30 2 [PERSON…" at bounding box center [423, 220] width 638 height 287
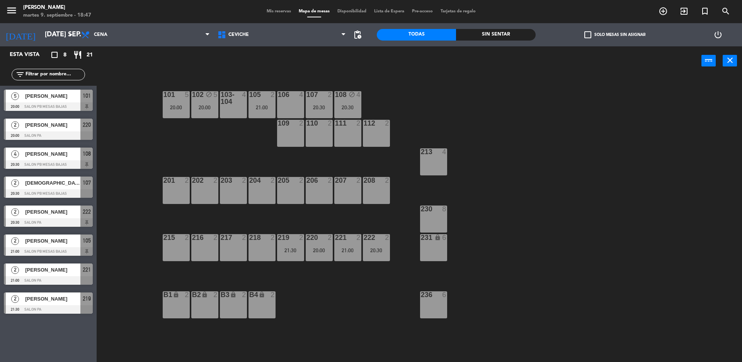
drag, startPoint x: 120, startPoint y: 57, endPoint x: 99, endPoint y: 53, distance: 21.2
click at [99, 53] on div "power_input close" at bounding box center [399, 60] width 605 height 29
click at [125, 86] on div "101 5 20:00 102 block 5 20:00 103-104 4 105 2 21:00 106 4 107 2 20:30 108 block…" at bounding box center [423, 220] width 638 height 287
click at [187, 109] on div "20:00" at bounding box center [176, 107] width 27 height 5
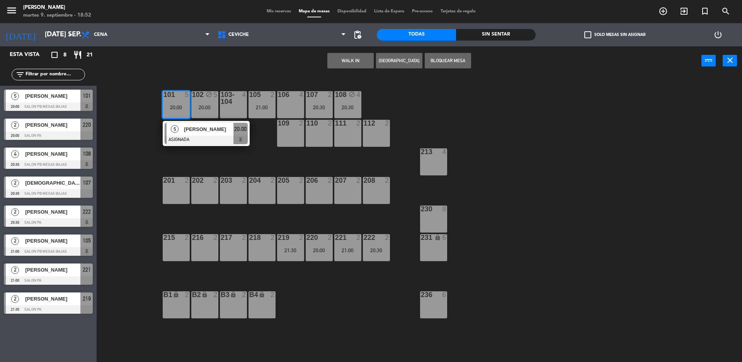
click at [149, 165] on div "101 5 20:00 5 [PERSON_NAME] ASIGNADA 20:00 102 block 5 20:00 103-104 4 105 2 21…" at bounding box center [423, 220] width 638 height 287
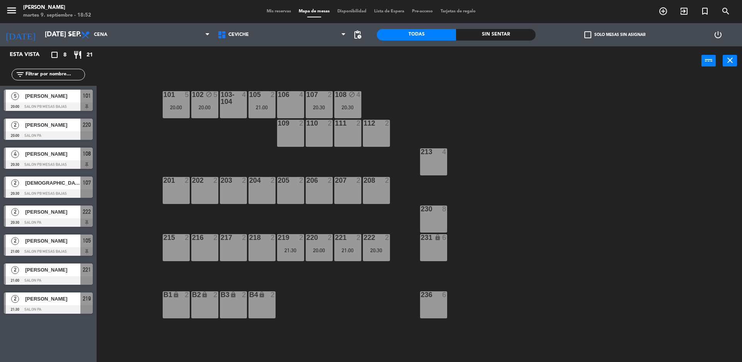
click at [149, 165] on div "101 5 20:00 102 block 5 20:00 103-104 4 105 2 21:00 106 4 107 2 20:30 108 block…" at bounding box center [423, 220] width 638 height 287
click at [148, 165] on div "101 5 20:00 102 block 5 20:00 103-104 4 105 2 21:00 106 4 107 2 20:30 108 block…" at bounding box center [423, 220] width 638 height 287
click at [146, 164] on div "101 5 20:00 102 block 5 20:00 103-104 4 105 2 21:00 106 4 107 2 20:30 108 block…" at bounding box center [423, 220] width 638 height 287
